Goal: Task Accomplishment & Management: Manage account settings

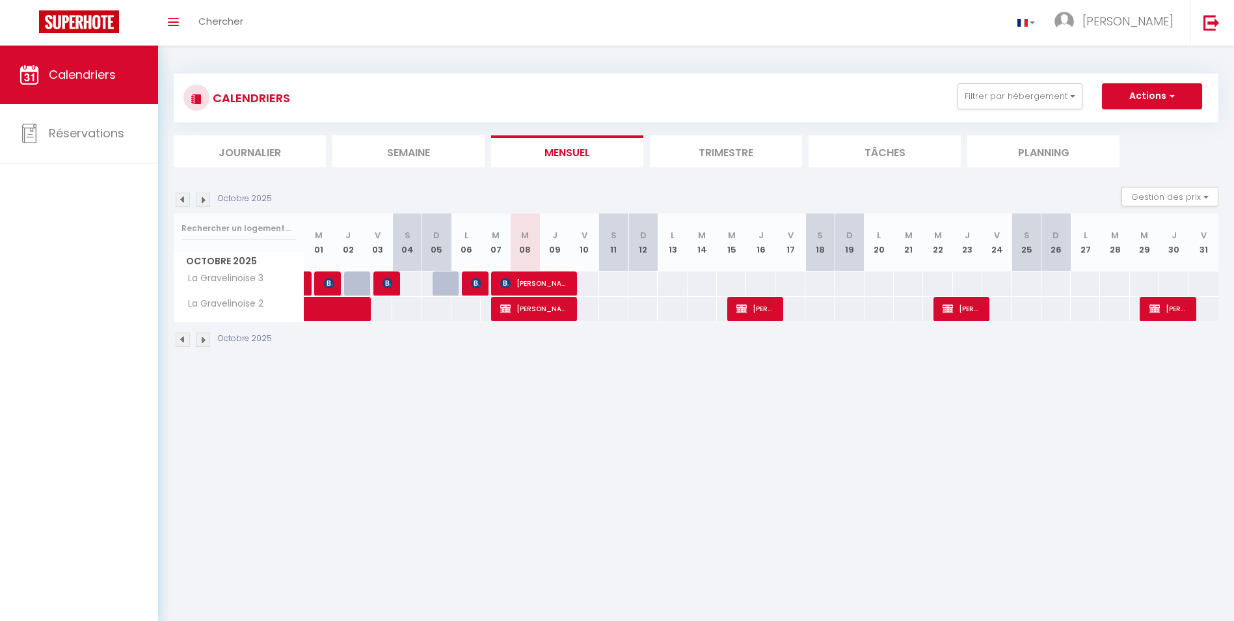
select select
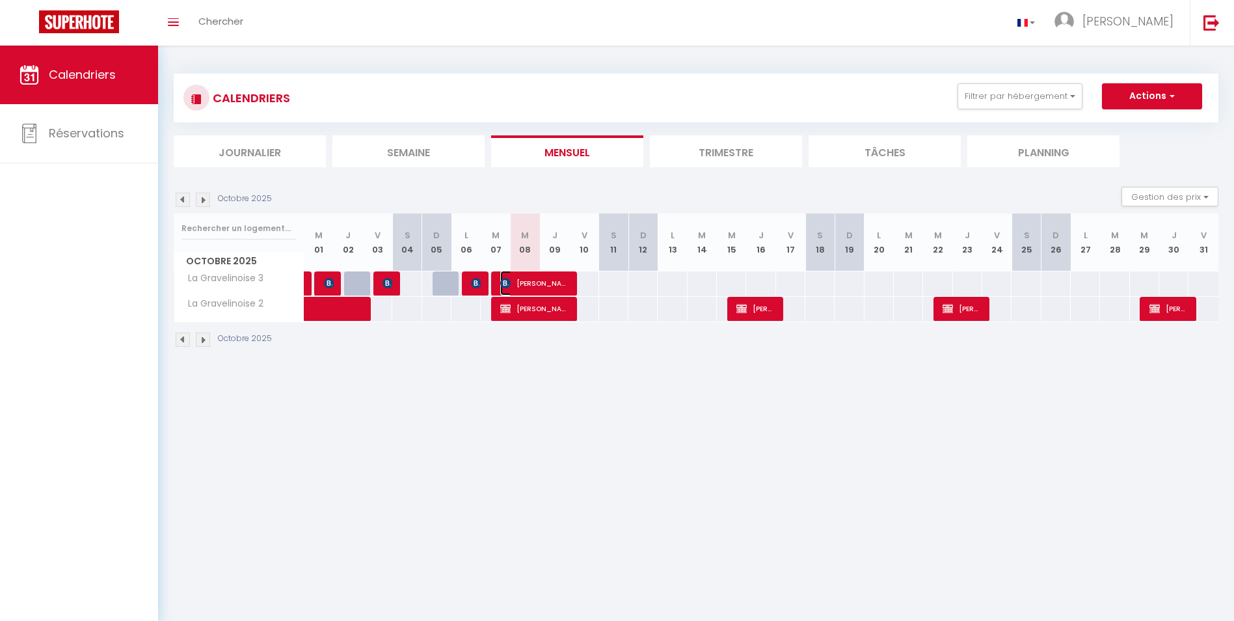
click at [543, 282] on span "[PERSON_NAME]" at bounding box center [534, 283] width 68 height 25
select select "OK"
select select "KO"
select select "0"
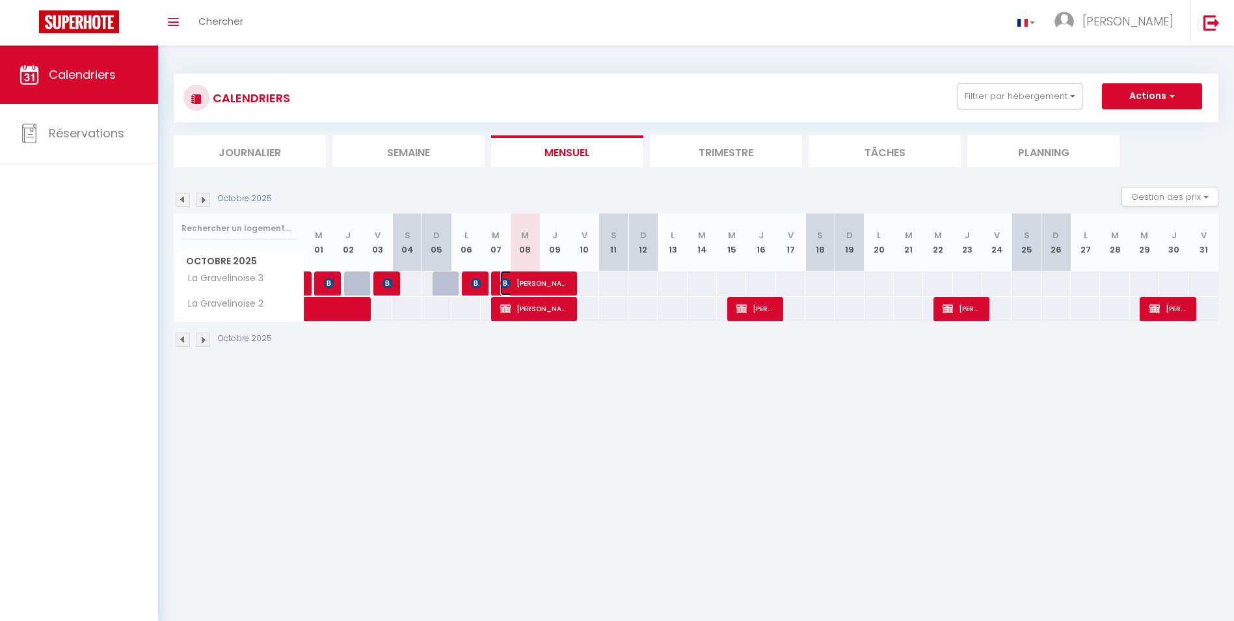
select select "1"
select select
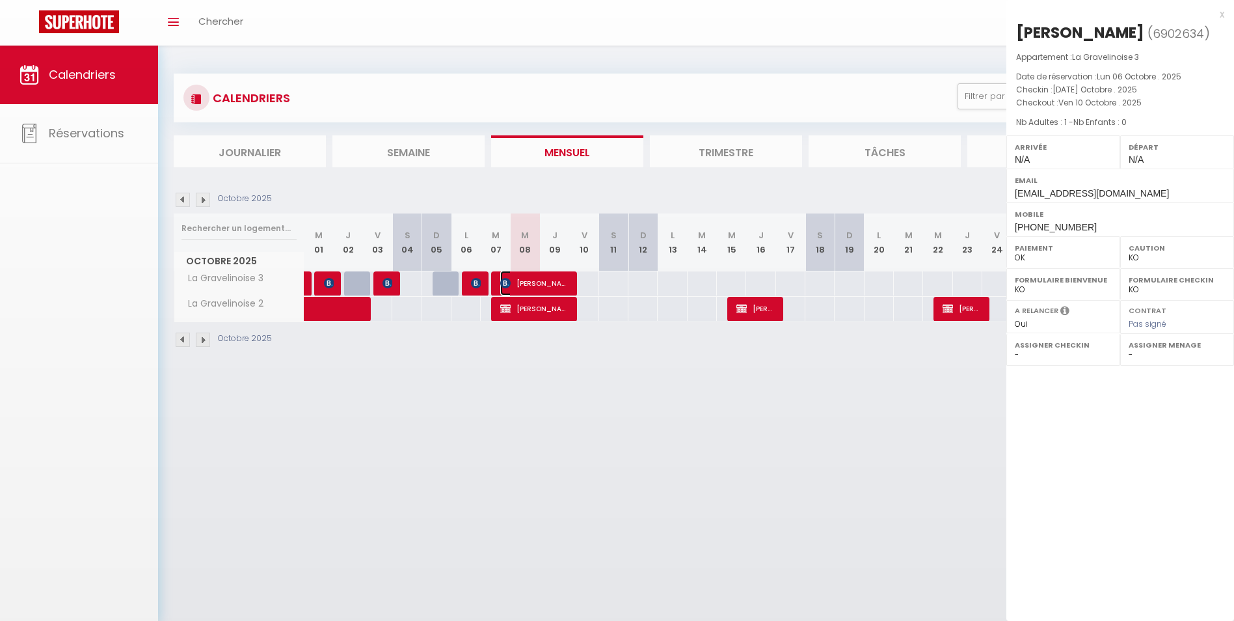
select select "52962"
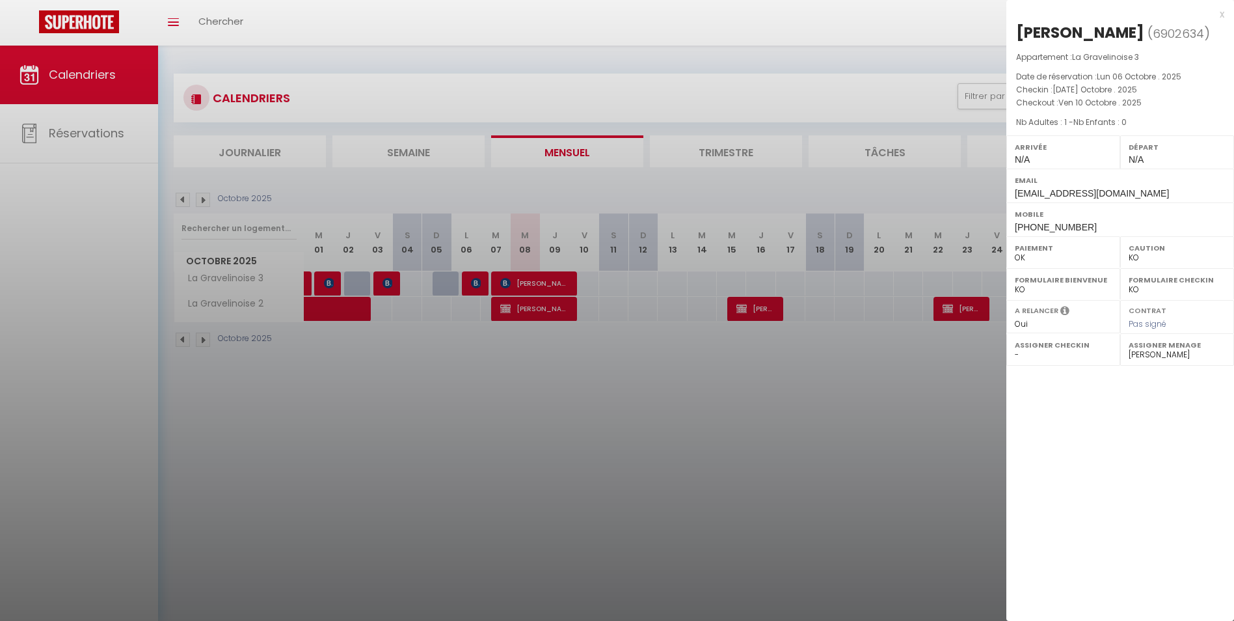
click at [537, 304] on div at bounding box center [617, 310] width 1234 height 621
